Goal: Information Seeking & Learning: Learn about a topic

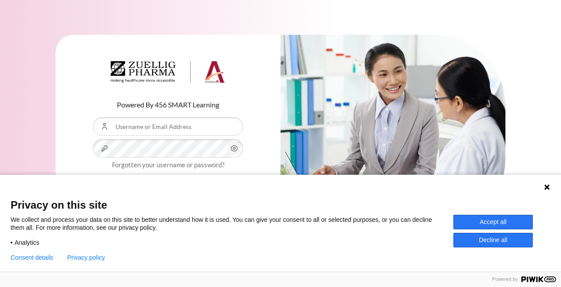
type input "[EMAIL_ADDRESS][DOMAIN_NAME]"
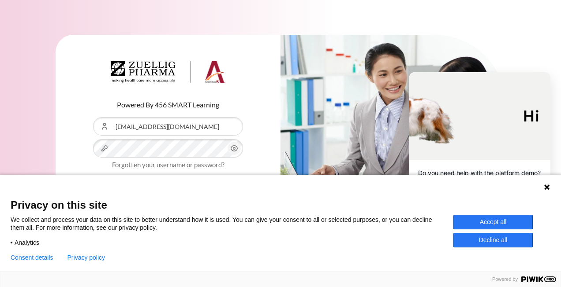
click at [480, 241] on button "Decline all" at bounding box center [492, 240] width 79 height 15
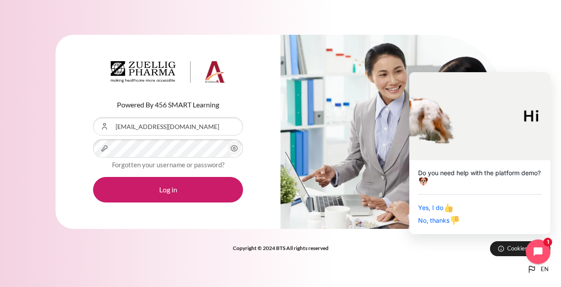
click at [233, 149] on circle "Content" at bounding box center [234, 149] width 2 height 2
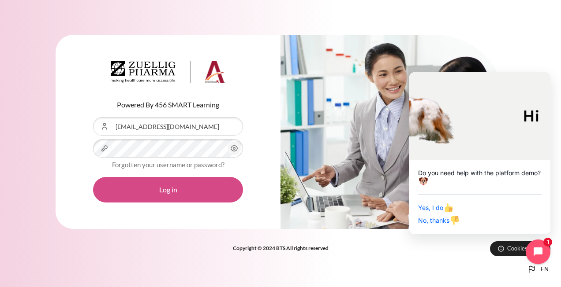
click at [171, 193] on button "Log in" at bounding box center [168, 190] width 150 height 26
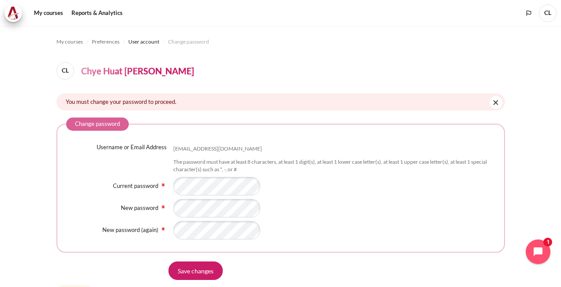
click at [303, 211] on div "Content" at bounding box center [334, 208] width 322 height 19
click at [188, 271] on input "Save changes" at bounding box center [195, 271] width 54 height 19
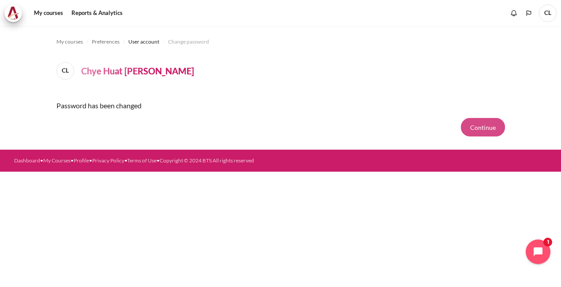
click at [490, 126] on button "Continue" at bounding box center [483, 127] width 44 height 19
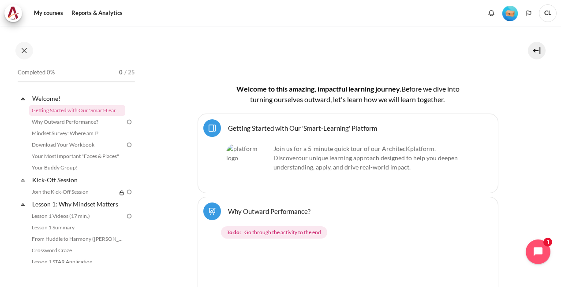
scroll to position [176, 0]
click at [309, 153] on span "our unique learning approach designed to help you deepen understanding, apply, …" at bounding box center [365, 161] width 184 height 17
click at [238, 123] on link "Getting Started with Our 'Smart-Learning' Platform Page" at bounding box center [302, 127] width 149 height 8
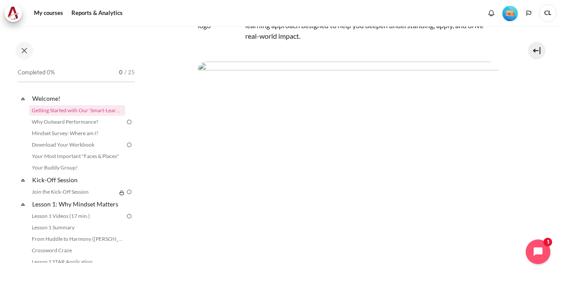
scroll to position [88, 0]
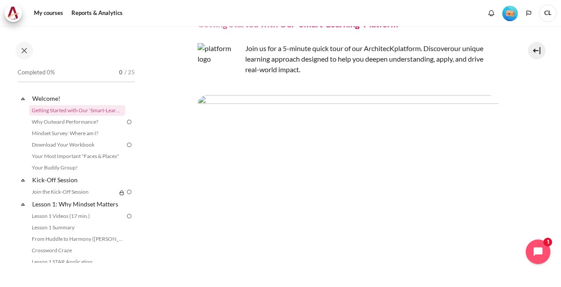
scroll to position [0, 0]
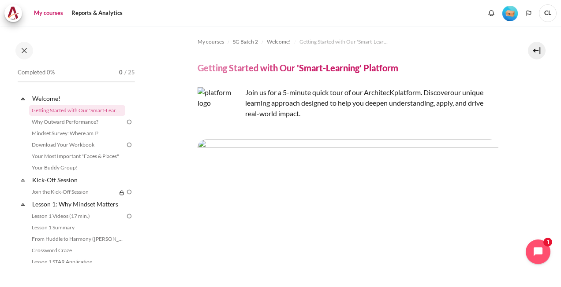
click at [55, 13] on link "My courses" at bounding box center [48, 13] width 35 height 18
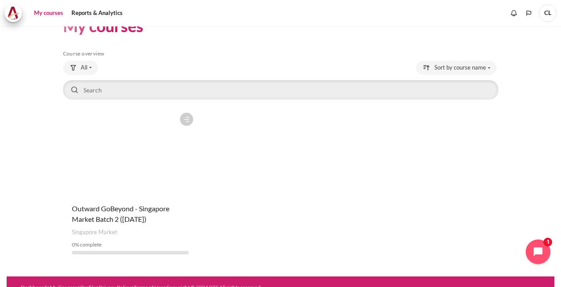
scroll to position [34, 0]
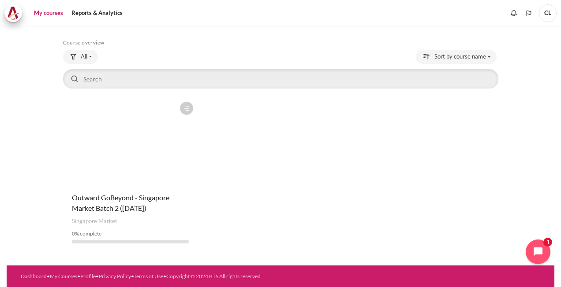
click at [549, 16] on span "CL" at bounding box center [548, 13] width 18 height 18
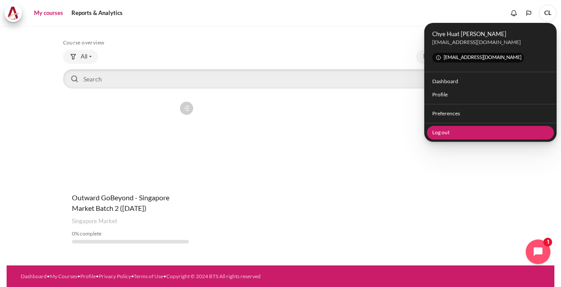
click at [437, 128] on link "Log out" at bounding box center [490, 133] width 127 height 14
